Goal: Information Seeking & Learning: Learn about a topic

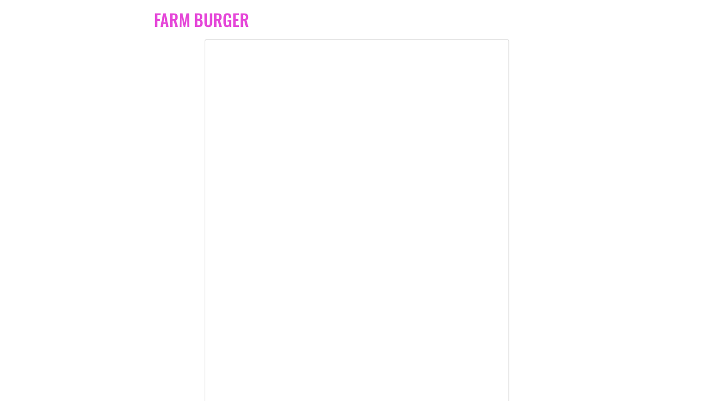
scroll to position [4386, 0]
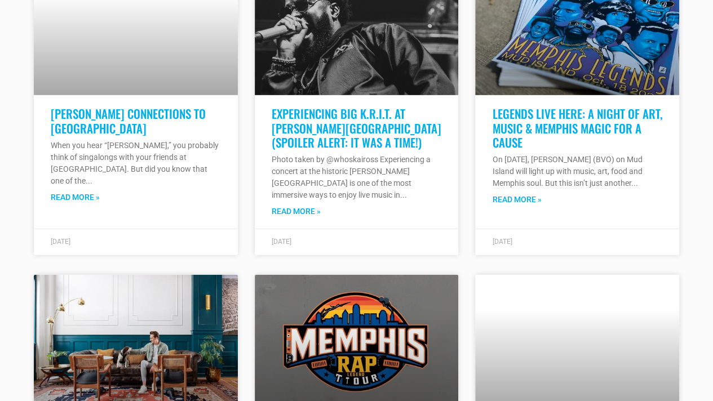
scroll to position [5930, 0]
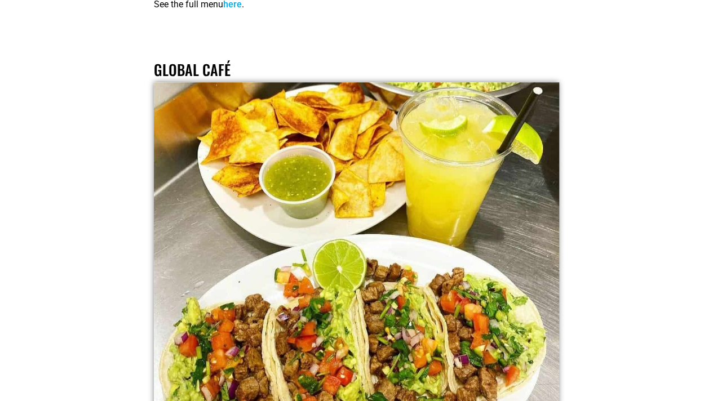
scroll to position [2675, 0]
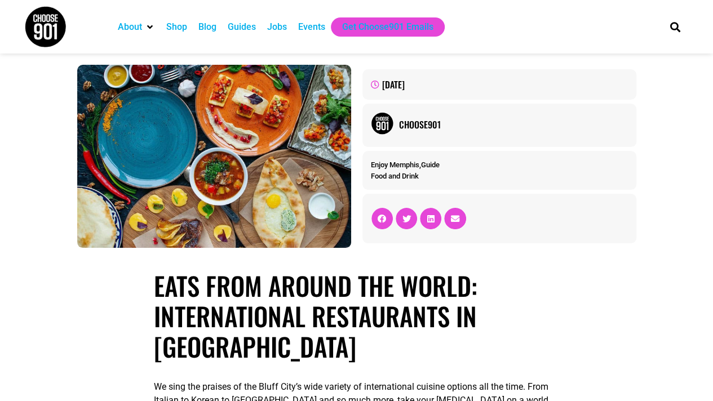
click at [409, 121] on div "Choose901" at bounding box center [513, 125] width 229 height 14
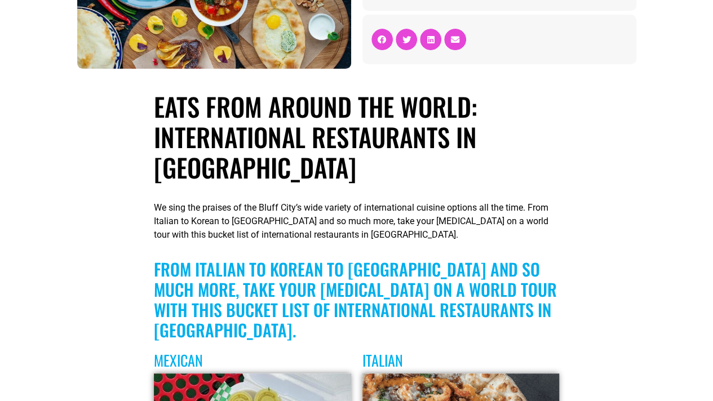
scroll to position [180, 0]
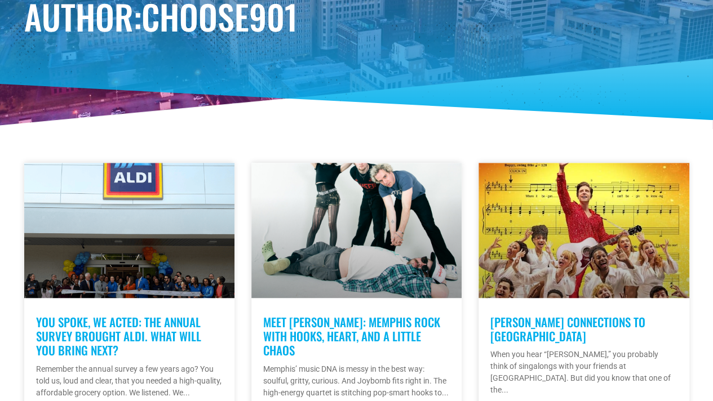
scroll to position [151, 0]
